Goal: Navigation & Orientation: Find specific page/section

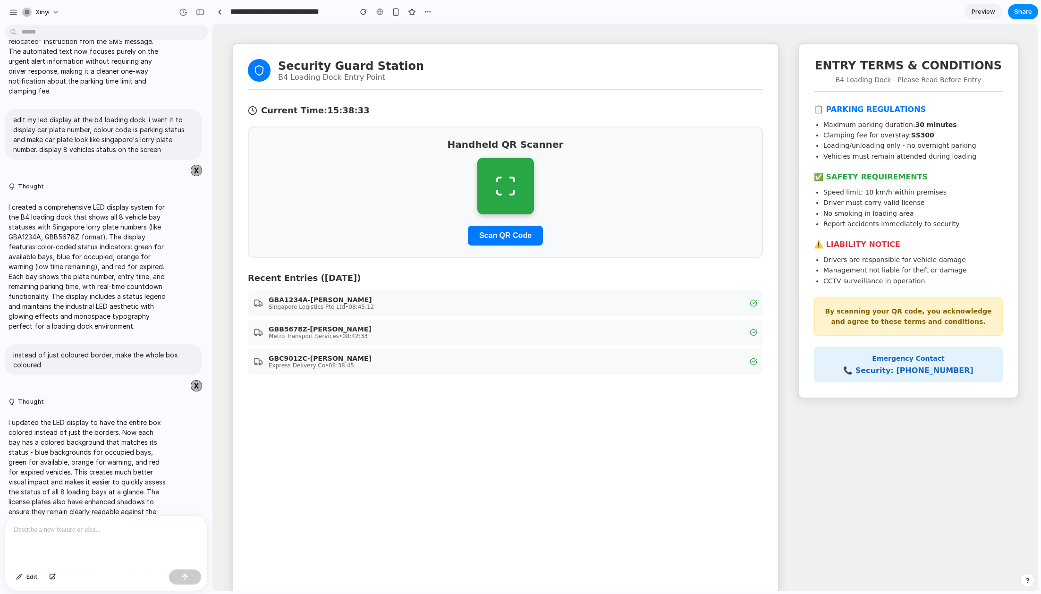
scroll to position [2561, 0]
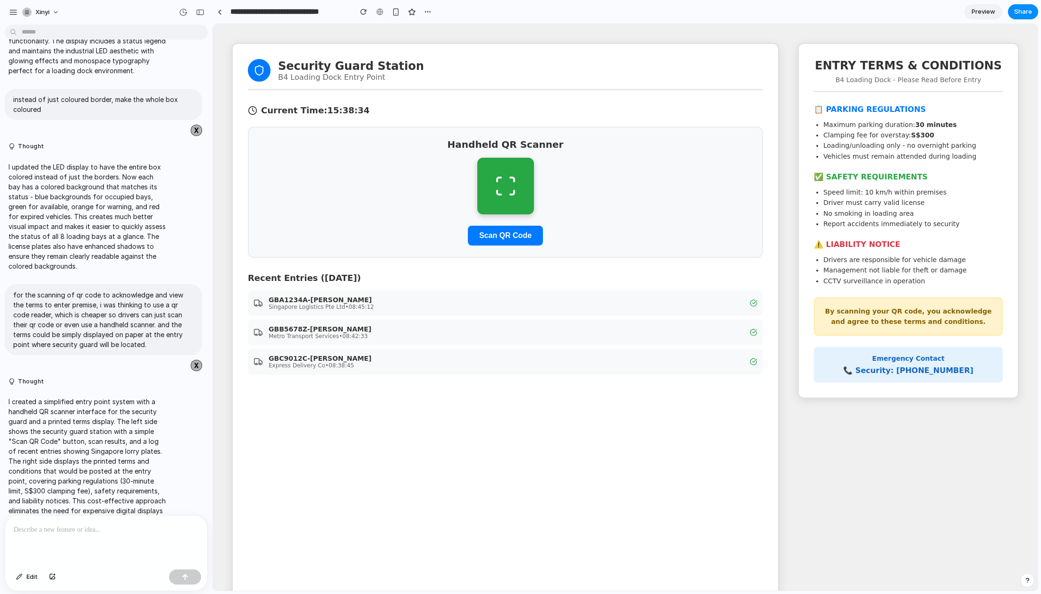
click at [55, 29] on body "xinyi create a first draft of prototype. this potential solution is to install …" at bounding box center [520, 297] width 1041 height 594
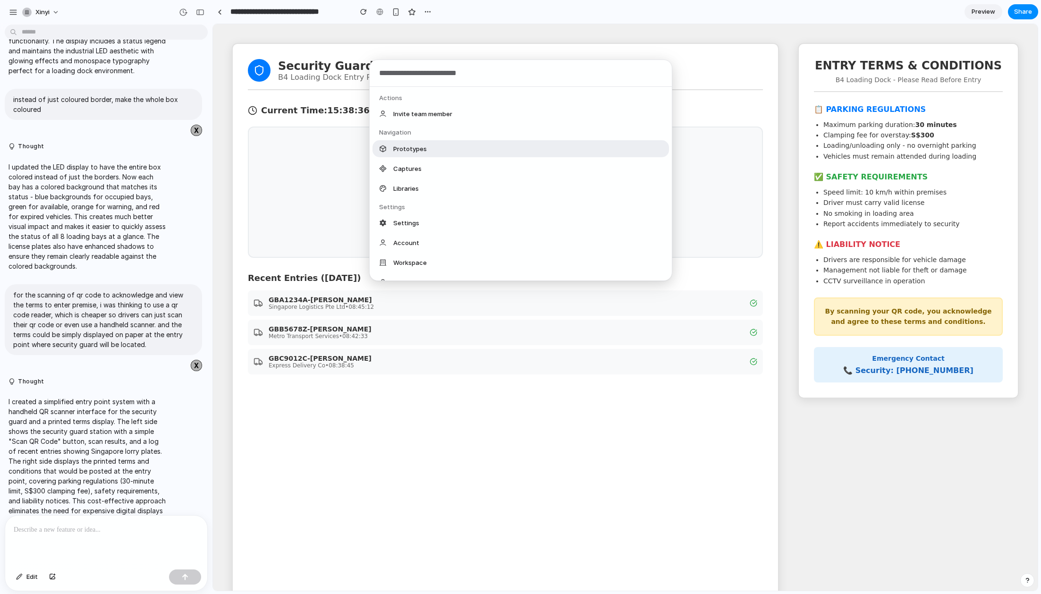
click at [415, 146] on span "Prototypes" at bounding box center [410, 148] width 34 height 9
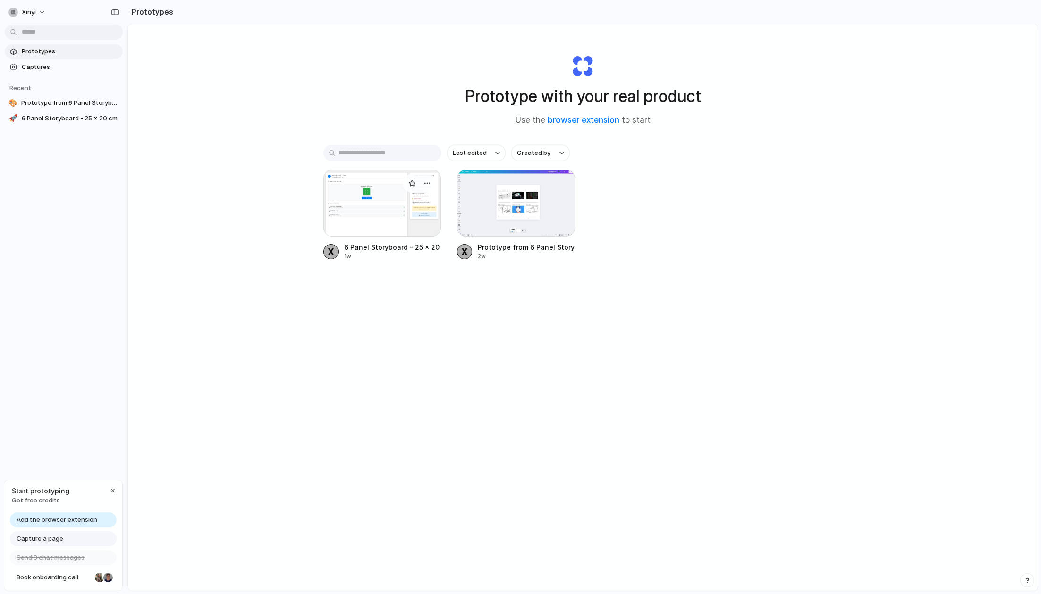
click at [414, 201] on div at bounding box center [382, 202] width 118 height 67
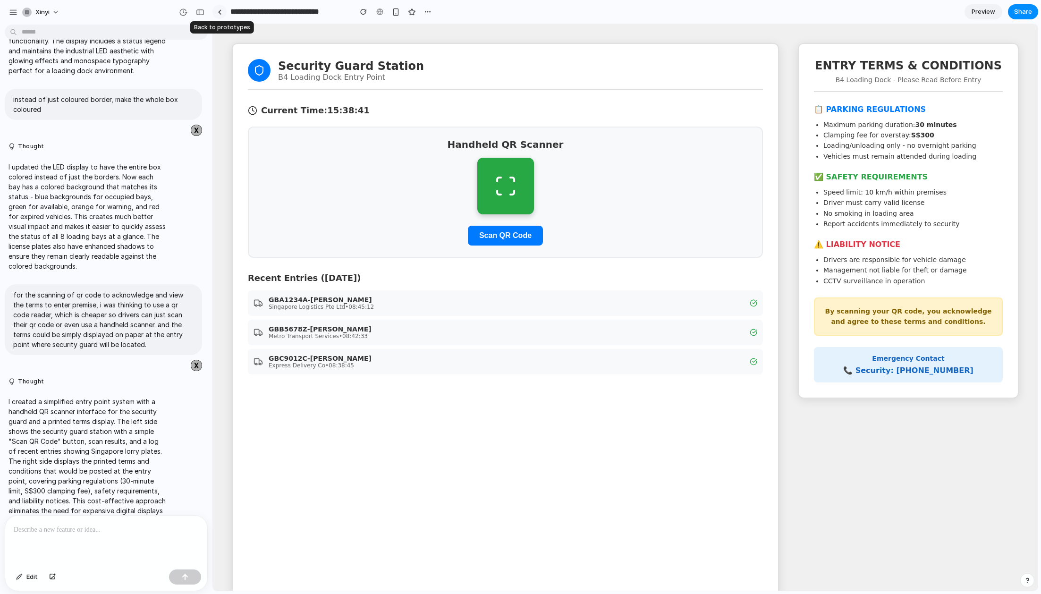
click at [222, 9] on link at bounding box center [219, 12] width 14 height 14
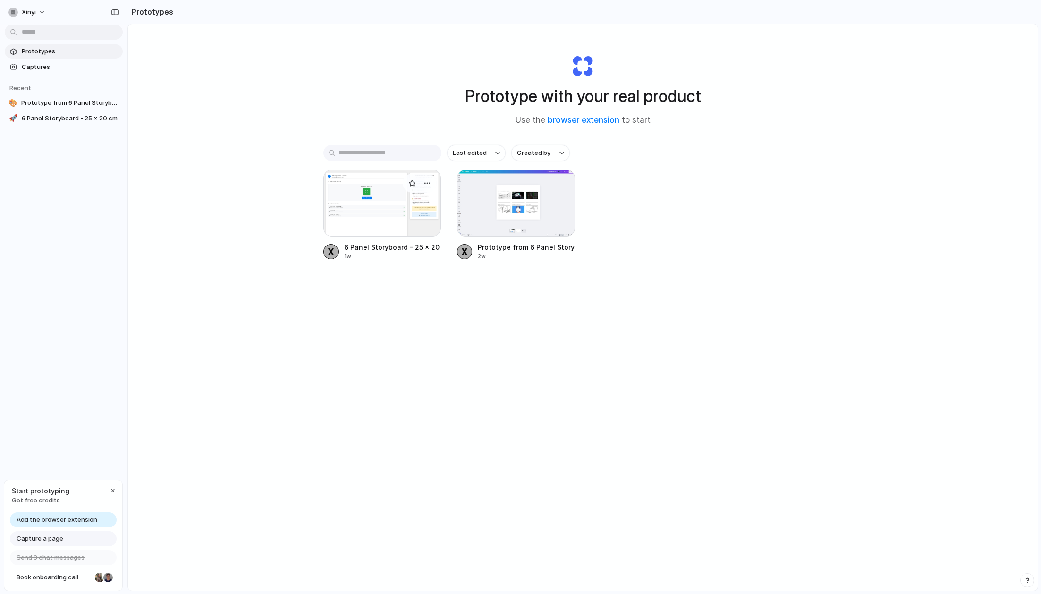
click at [394, 209] on div at bounding box center [382, 202] width 118 height 67
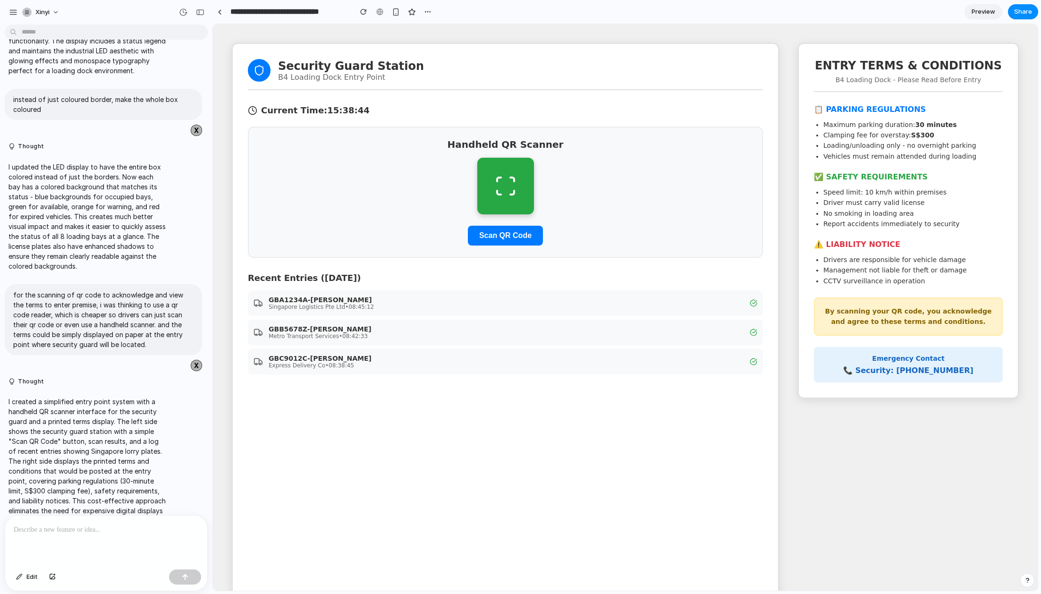
click at [227, 15] on div "**********" at bounding box center [323, 11] width 222 height 17
click at [216, 7] on link at bounding box center [219, 12] width 14 height 14
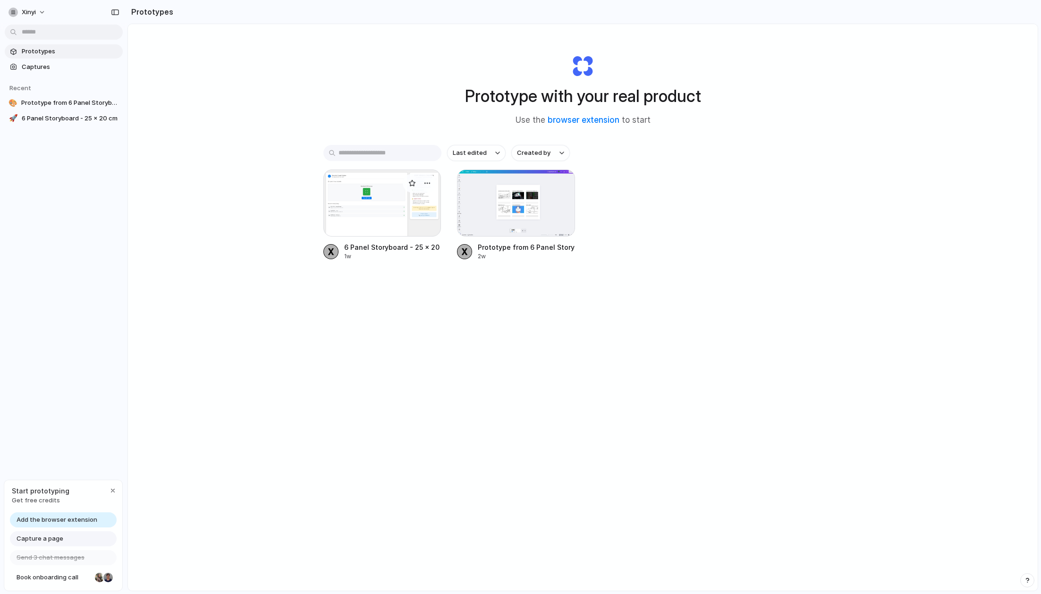
click at [405, 212] on div at bounding box center [382, 202] width 118 height 67
